Goal: Task Accomplishment & Management: Manage account settings

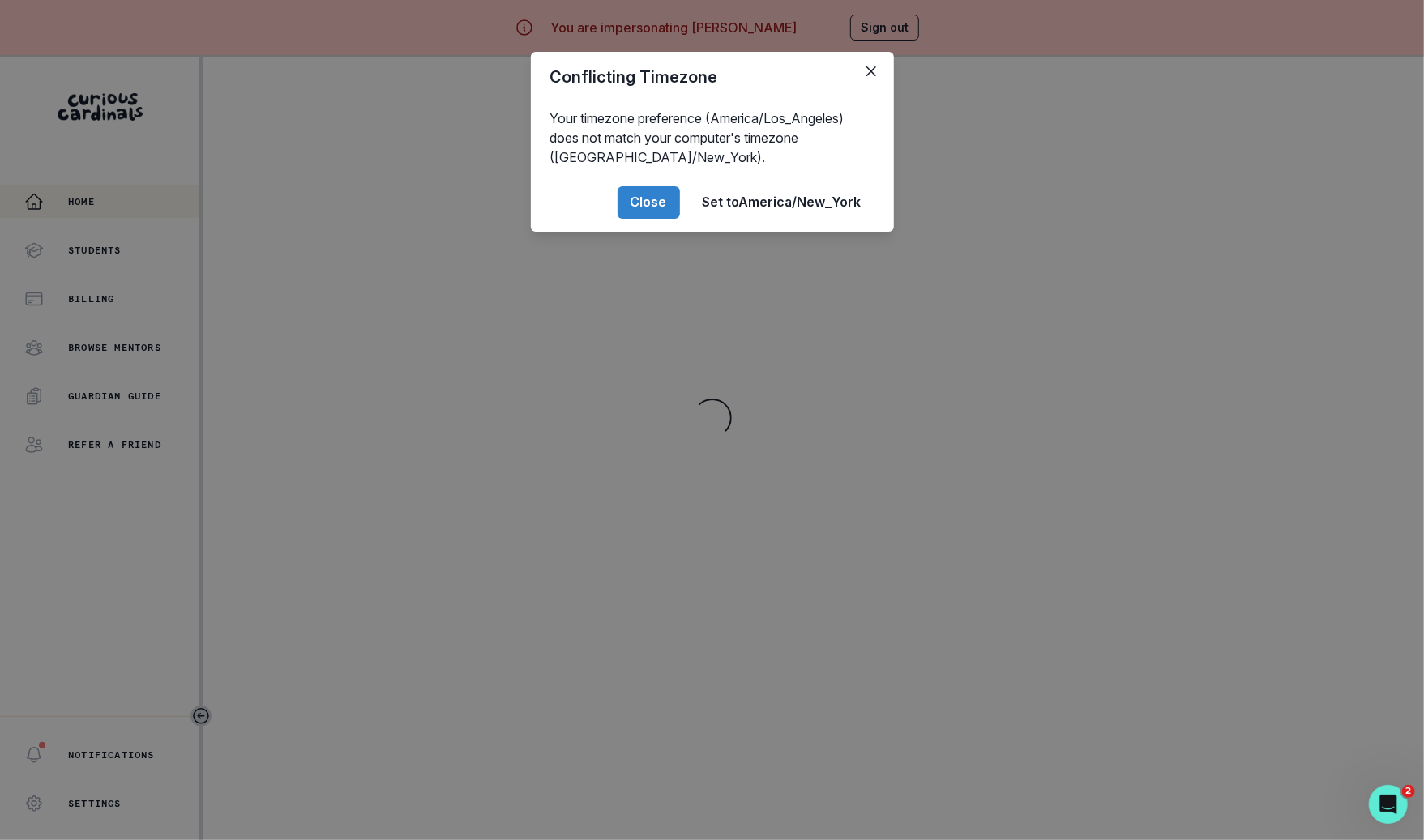
click at [192, 457] on div "Conflicting Timezone Your timezone preference (America/Los_Angeles) does not ma…" at bounding box center [712, 420] width 1424 height 840
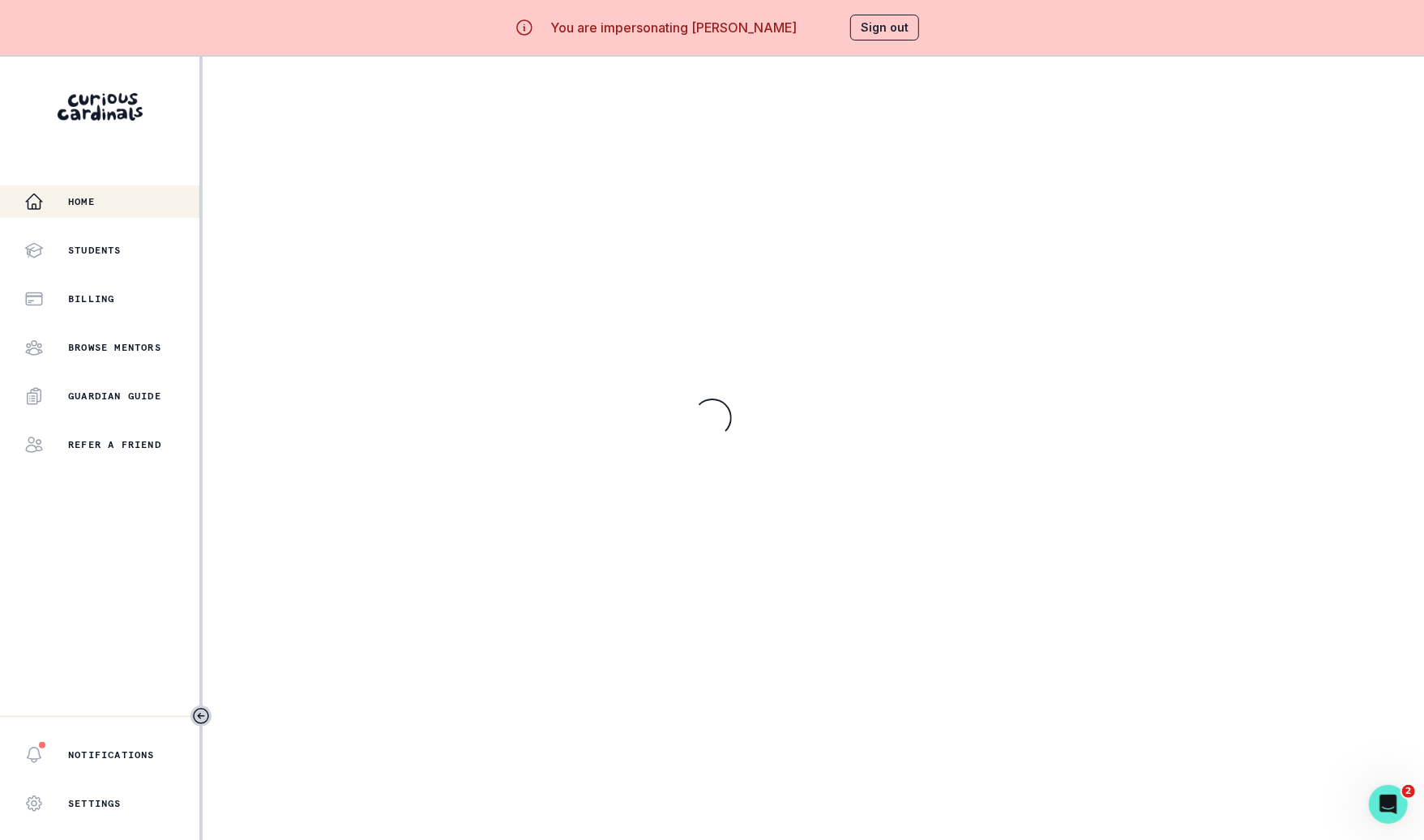
click at [147, 278] on div "Home Students Billing Browse Mentors Guardian Guide Refer a friend" at bounding box center [99, 323] width 200 height 276
click at [147, 295] on div "Billing" at bounding box center [111, 299] width 175 height 20
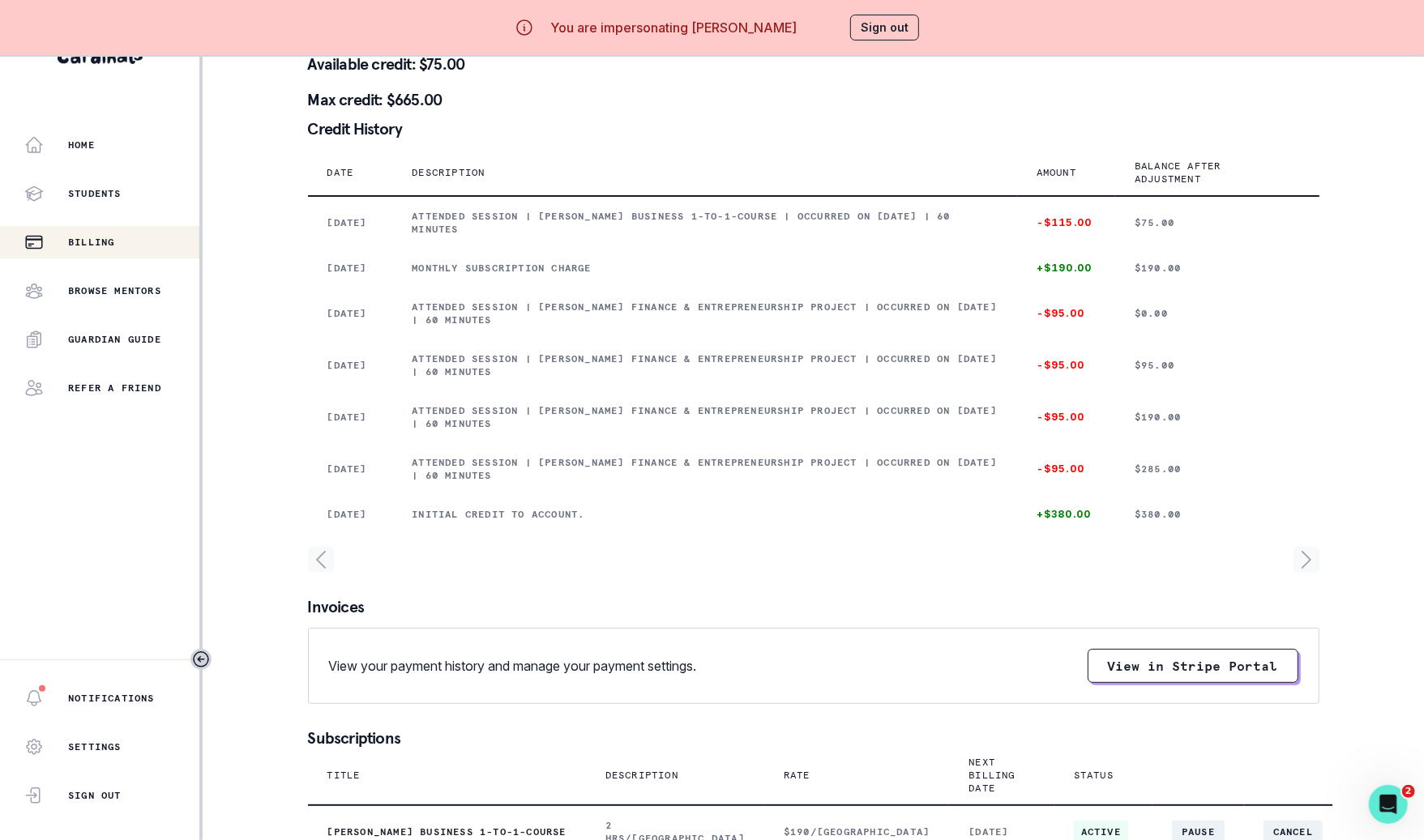
click at [891, 22] on button "Sign out" at bounding box center [885, 27] width 69 height 26
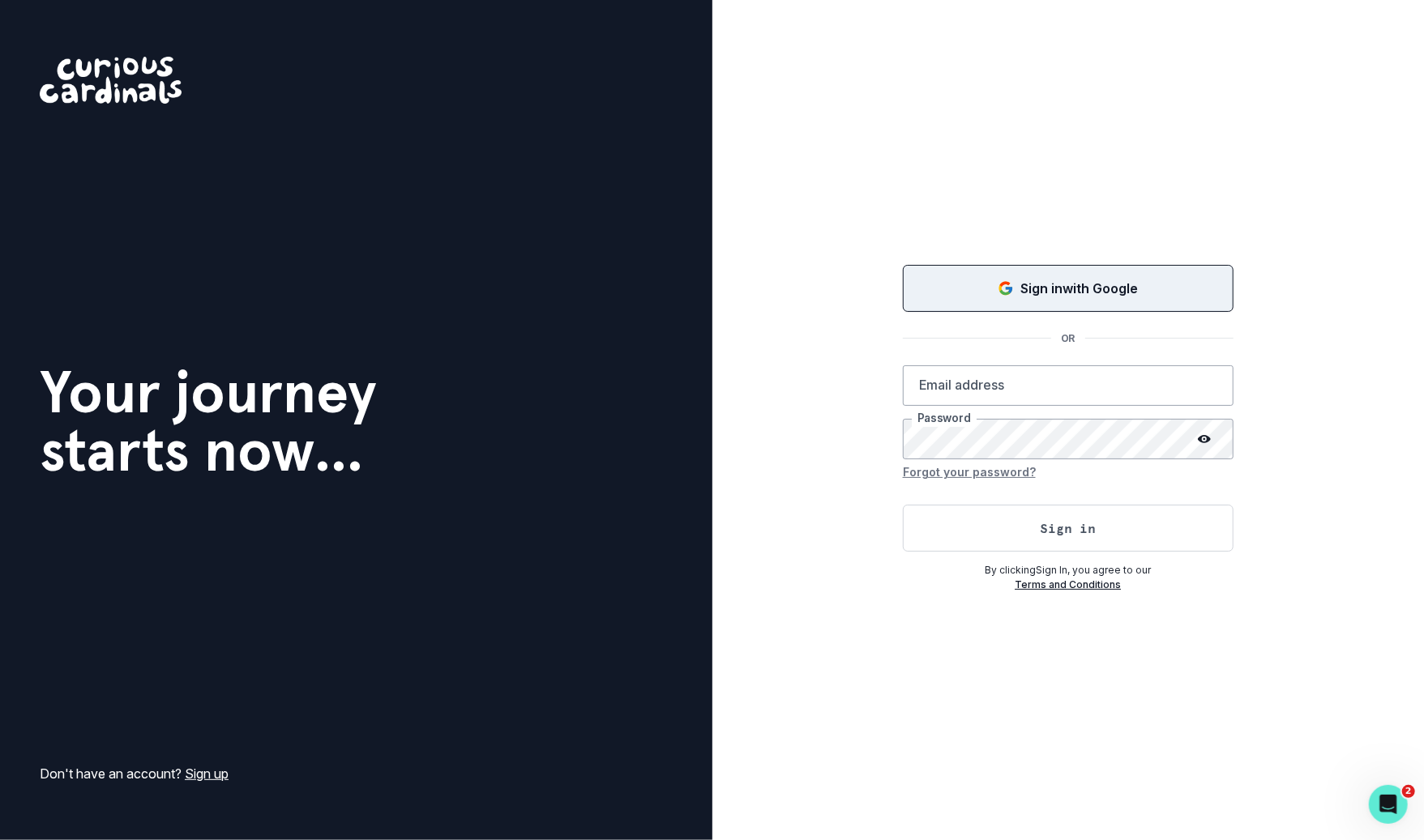
click at [1051, 269] on button "Sign in with Google" at bounding box center [1067, 288] width 331 height 47
